Goal: Navigation & Orientation: Go to known website

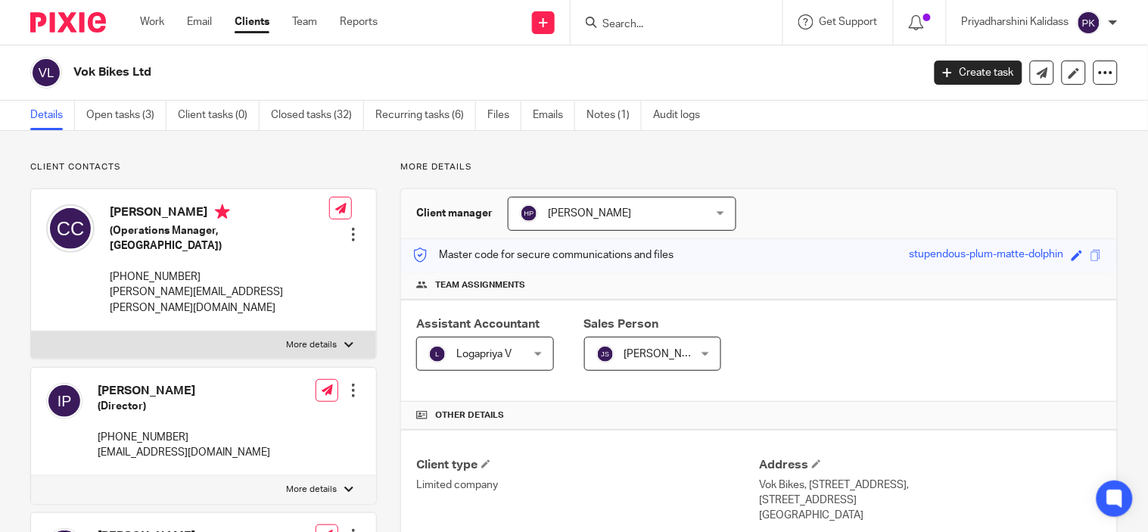
click at [1111, 18] on div at bounding box center [1113, 22] width 9 height 9
click at [1050, 104] on span "Logout" at bounding box center [1048, 104] width 34 height 11
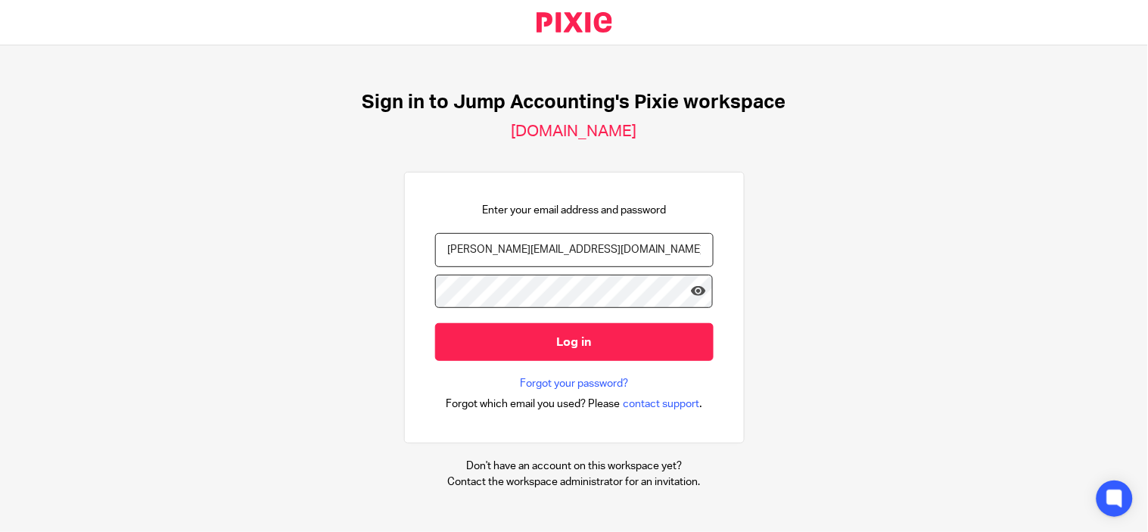
click at [517, 231] on div "Enter your email address and password priyadharshini@jumpaccounting.co.uk Log i…" at bounding box center [574, 308] width 278 height 210
click at [527, 241] on input "priyadharshini@jumpaccounting.co.uk" at bounding box center [574, 250] width 278 height 34
type input "Kavipriya.murugesan@therisegroup.co.uk"
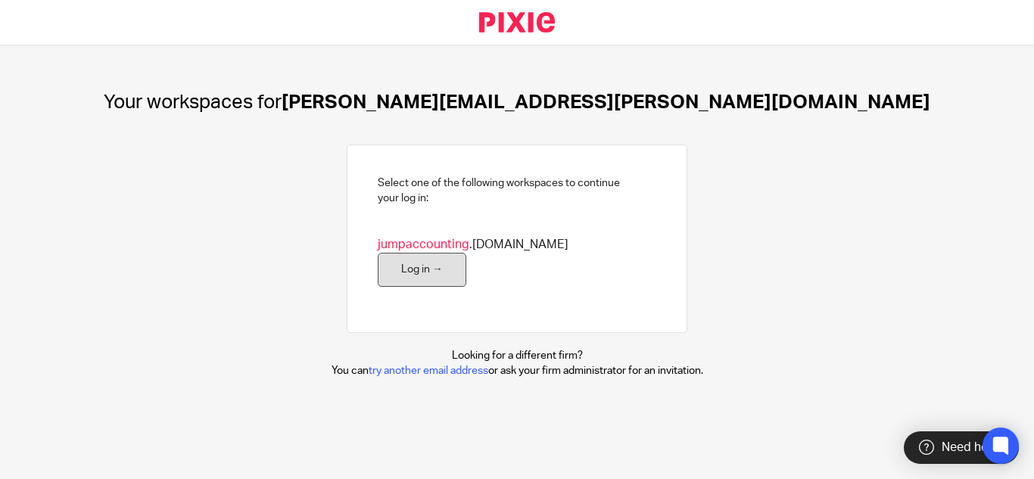
click at [466, 253] on link "Log in →" at bounding box center [422, 270] width 89 height 34
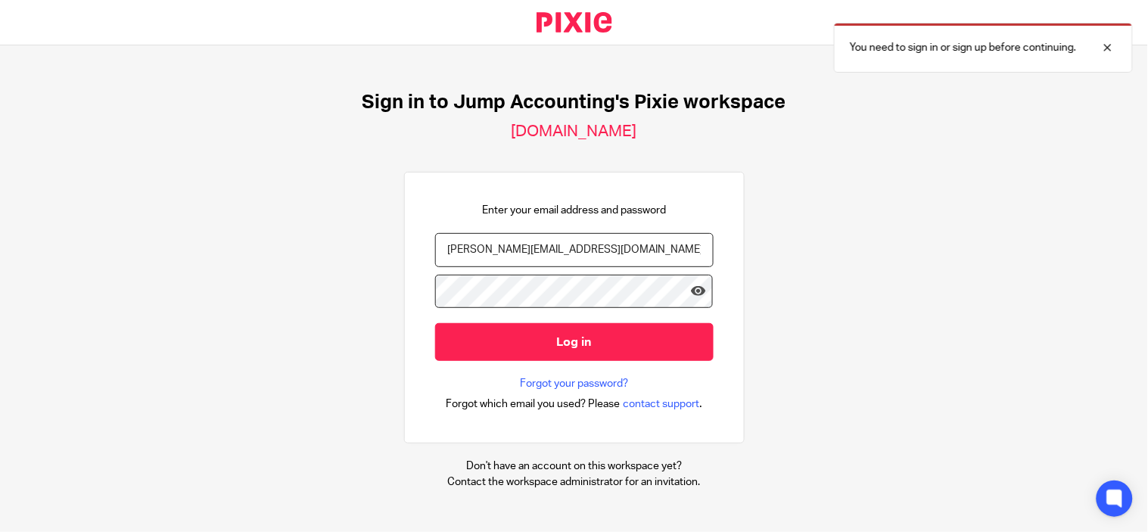
click at [620, 263] on input "priyadharshini@jumpaccounting.co.uk" at bounding box center [574, 250] width 278 height 34
type input "Kavipriya.murugesan@therisegroup.co.uk"
click at [691, 298] on icon at bounding box center [698, 291] width 15 height 15
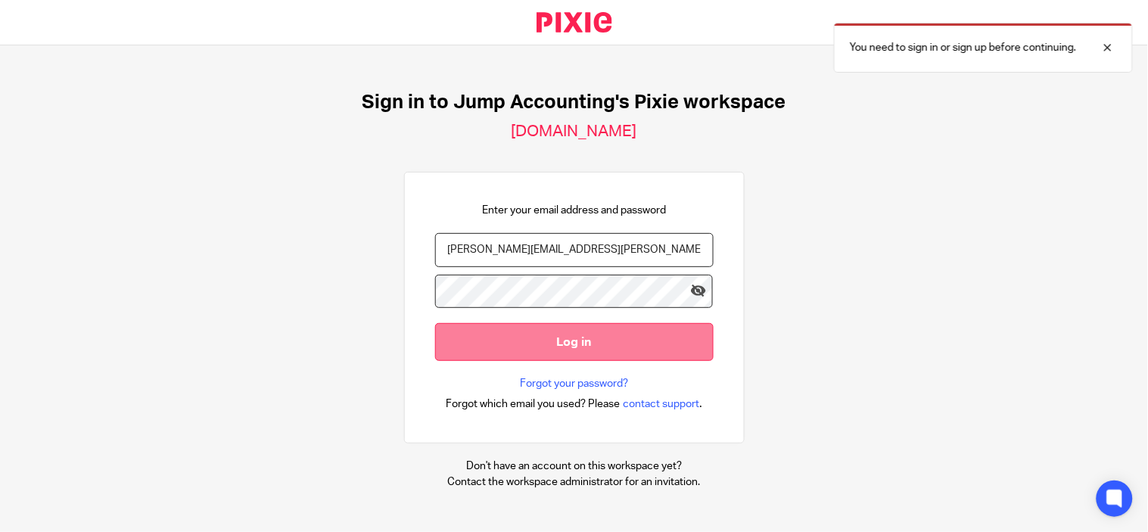
click at [645, 343] on input "Log in" at bounding box center [574, 341] width 278 height 37
